Goal: Information Seeking & Learning: Learn about a topic

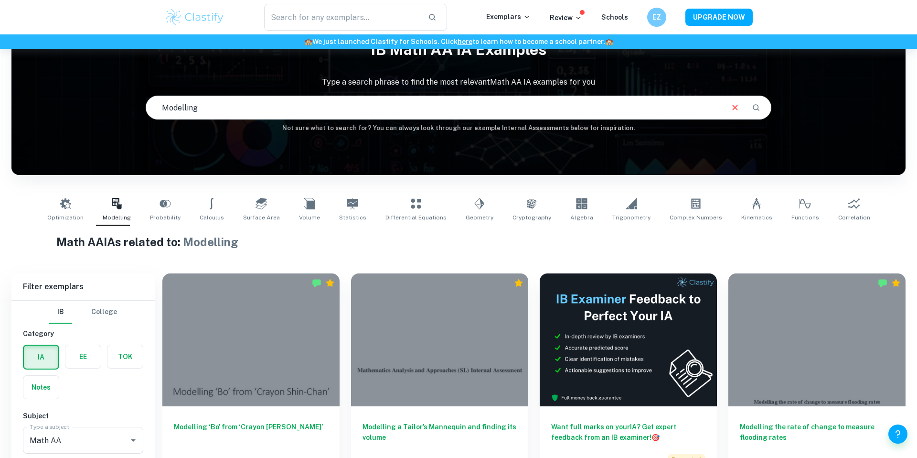
scroll to position [147, 0]
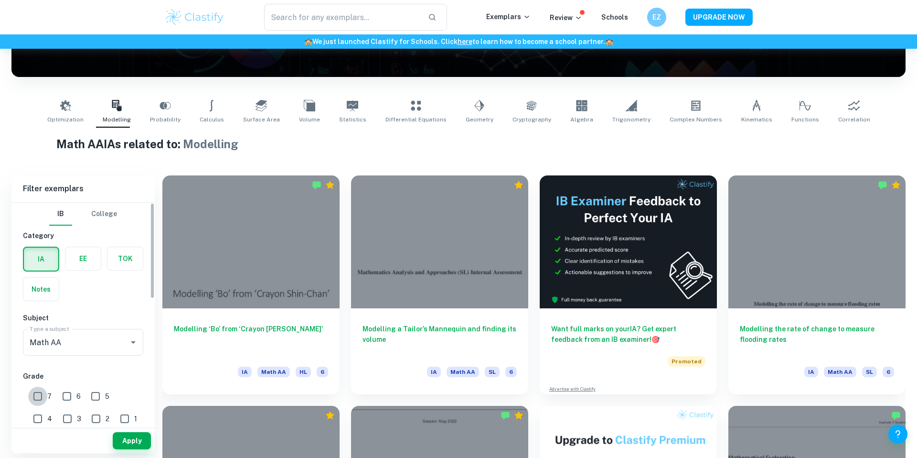
click at [37, 396] on input "7" at bounding box center [37, 396] width 19 height 19
checkbox input "true"
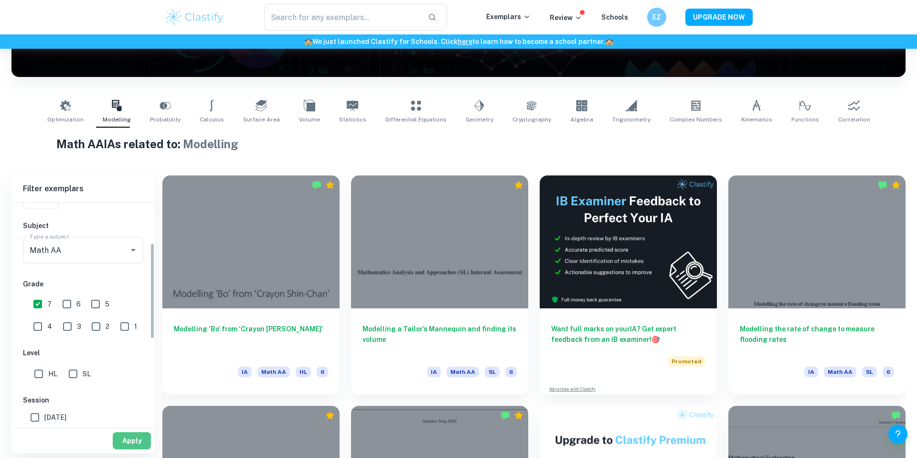
click at [130, 443] on button "Apply" at bounding box center [132, 440] width 38 height 17
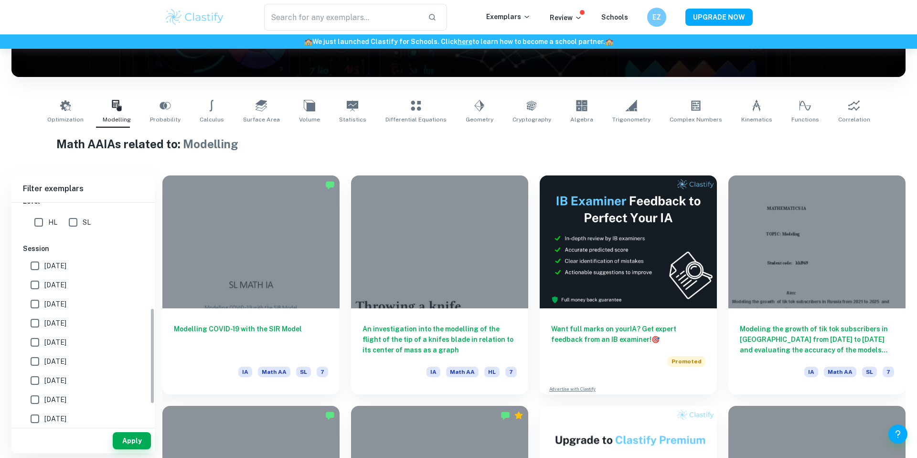
scroll to position [240, 0]
click at [47, 220] on input "HL" at bounding box center [38, 225] width 19 height 19
checkbox input "true"
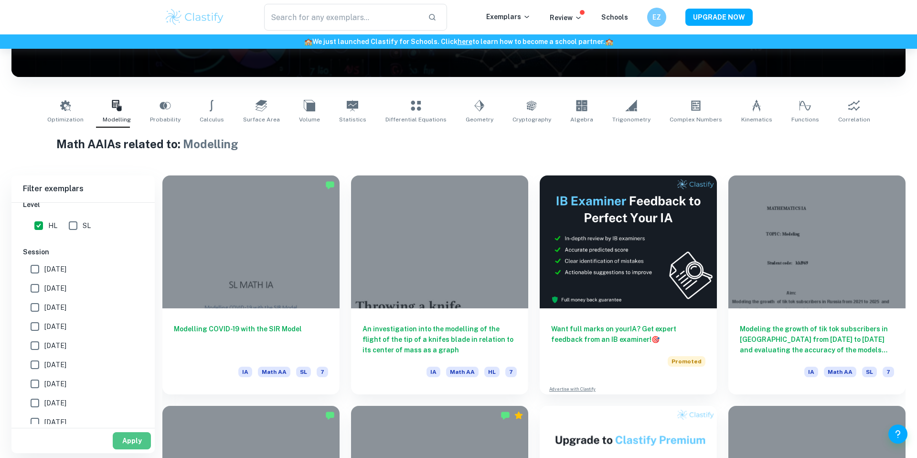
click at [128, 445] on button "Apply" at bounding box center [132, 440] width 38 height 17
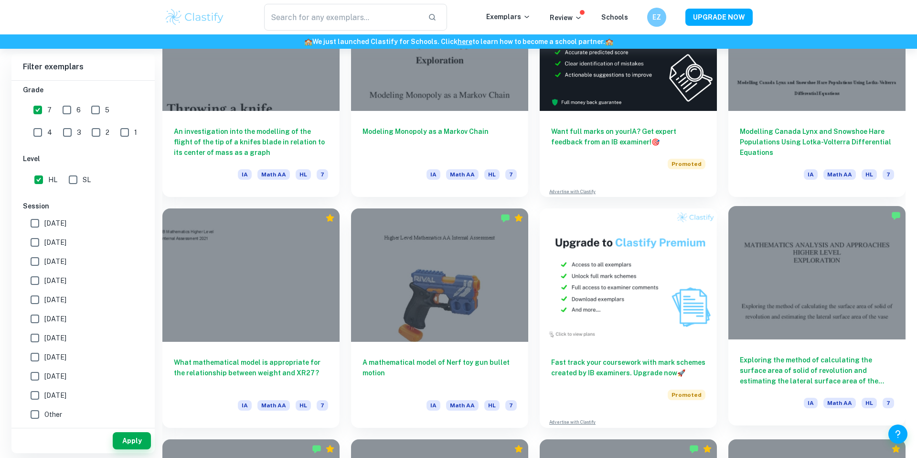
scroll to position [350, 0]
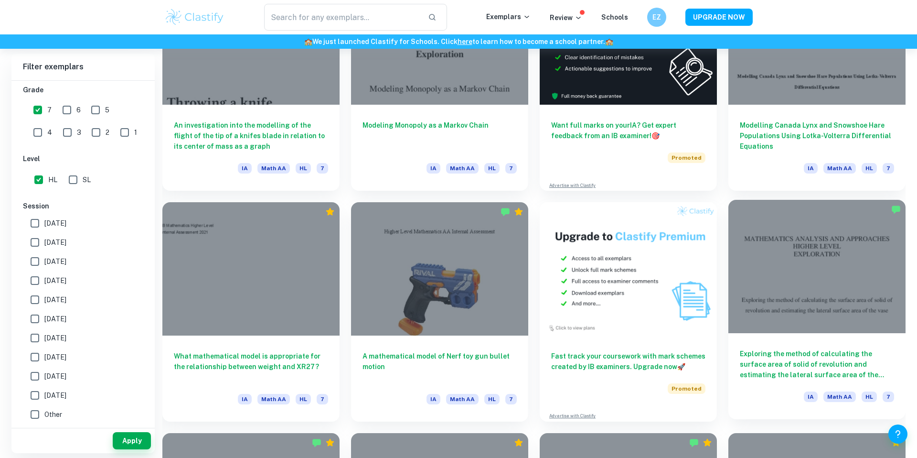
click at [790, 282] on div at bounding box center [817, 266] width 177 height 133
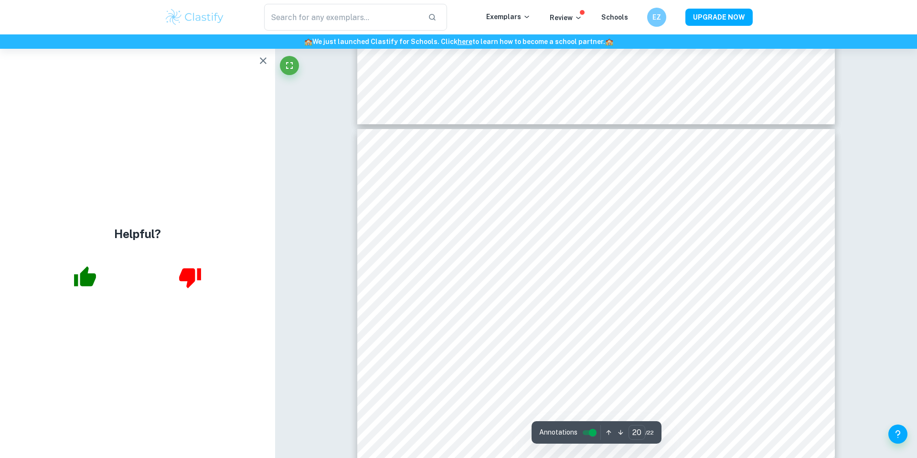
scroll to position [13155, 0]
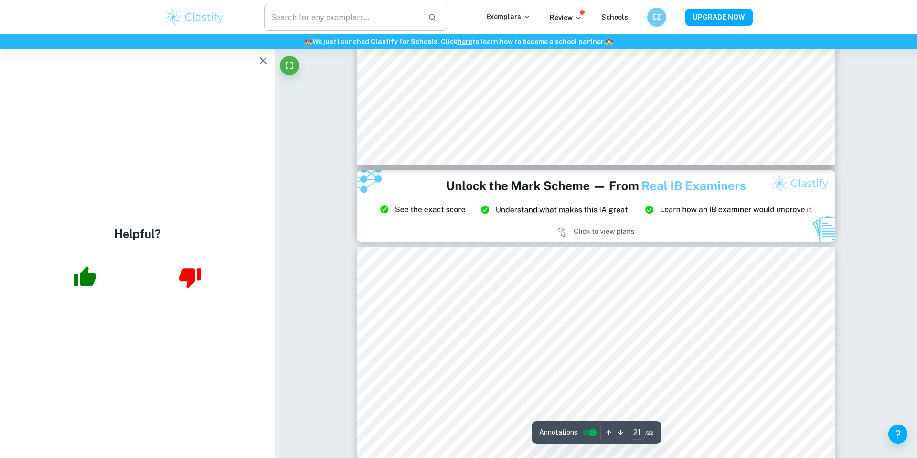
type input "20"
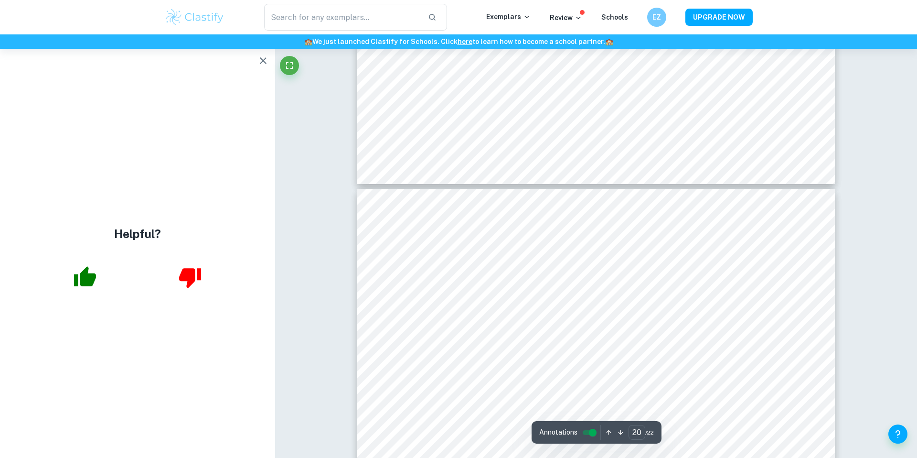
scroll to position [13102, 0]
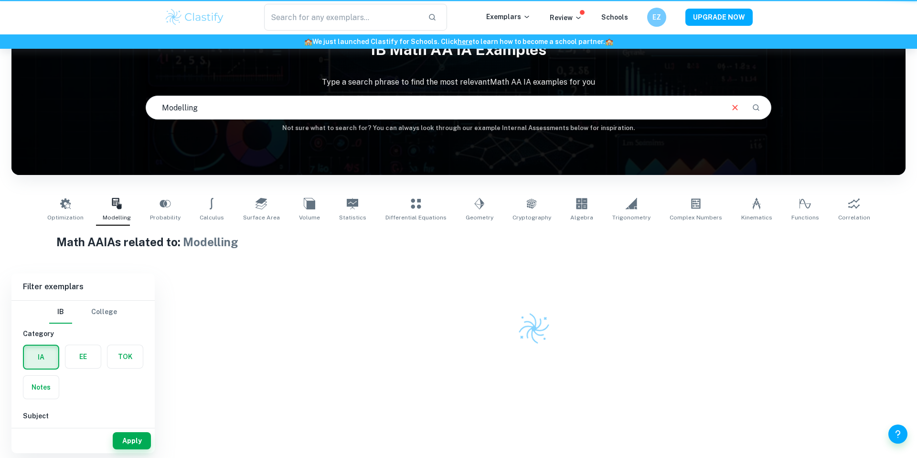
scroll to position [49, 0]
